Goal: Obtain resource: Obtain resource

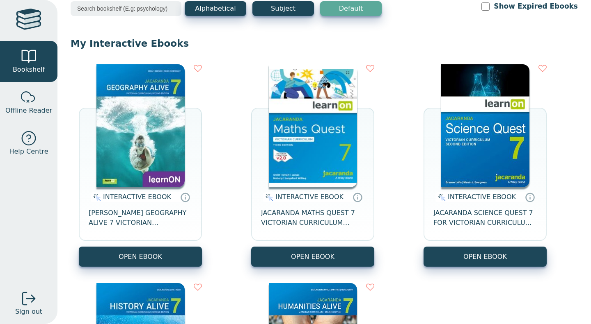
scroll to position [49, 0]
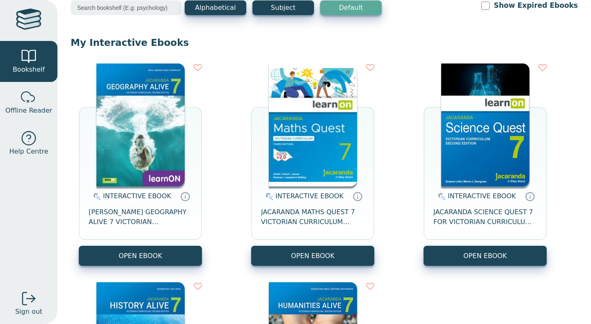
click at [464, 163] on img at bounding box center [485, 125] width 88 height 123
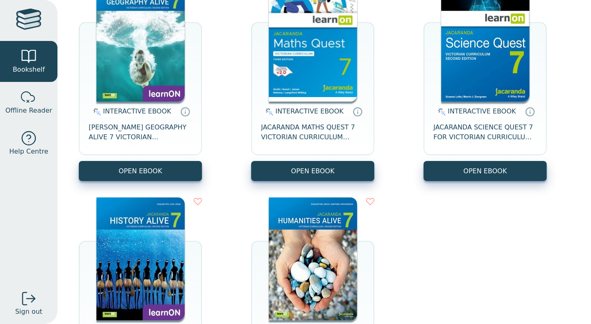
scroll to position [0, 0]
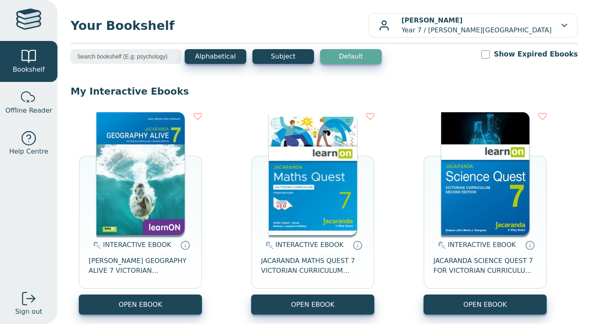
click at [340, 220] on img at bounding box center [313, 173] width 88 height 123
